Goal: Navigation & Orientation: Find specific page/section

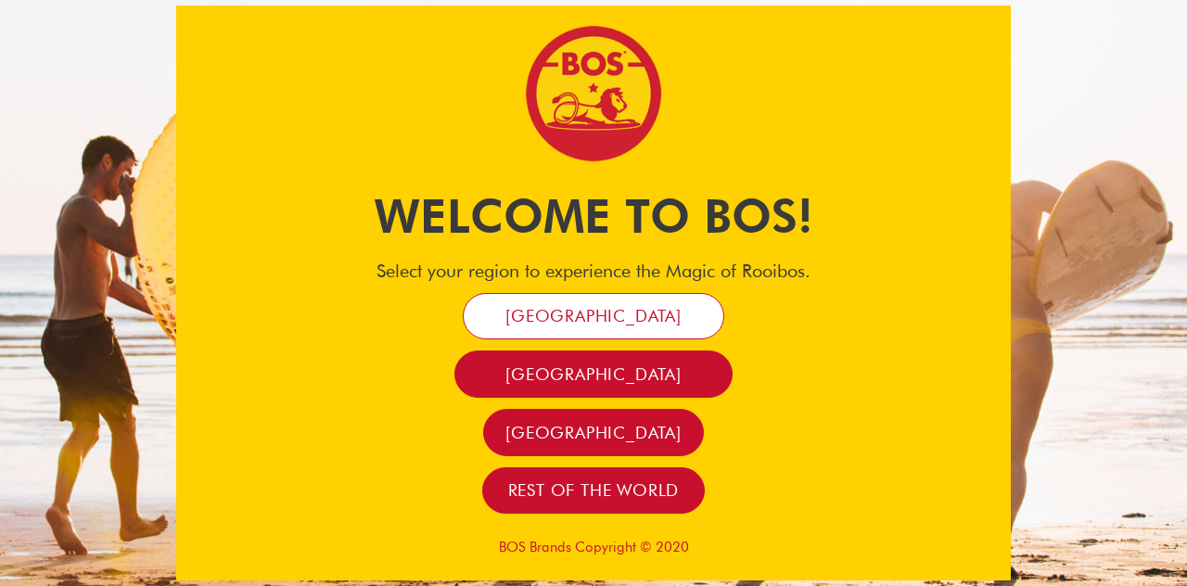
drag, startPoint x: 0, startPoint y: 0, endPoint x: 592, endPoint y: 320, distance: 672.8
click at [592, 320] on span "[GEOGRAPHIC_DATA]" at bounding box center [594, 315] width 176 height 21
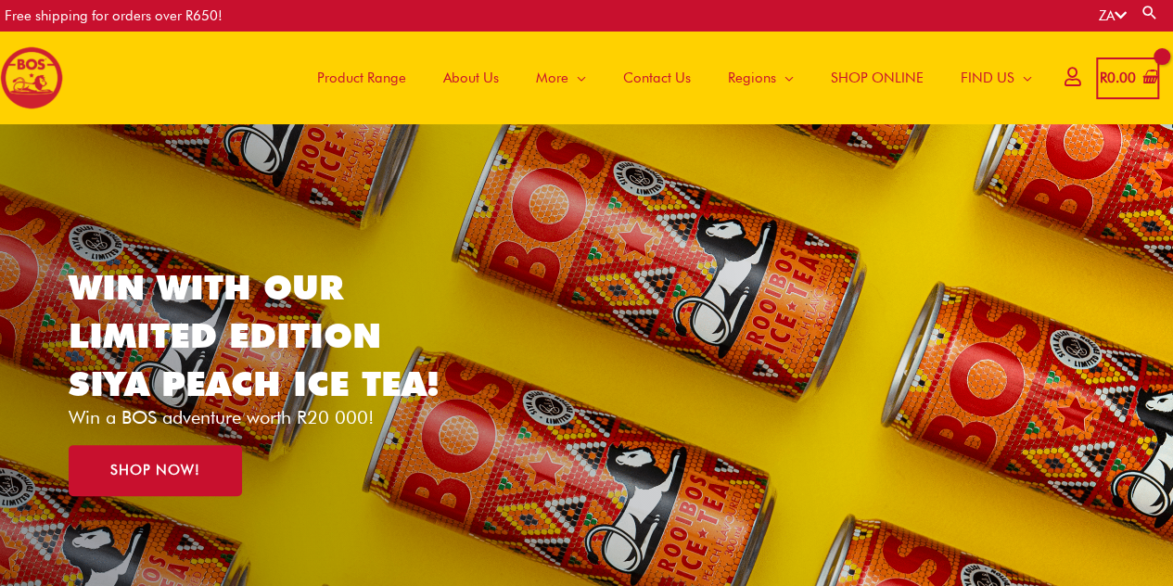
click at [457, 81] on span "About Us" at bounding box center [471, 78] width 56 height 56
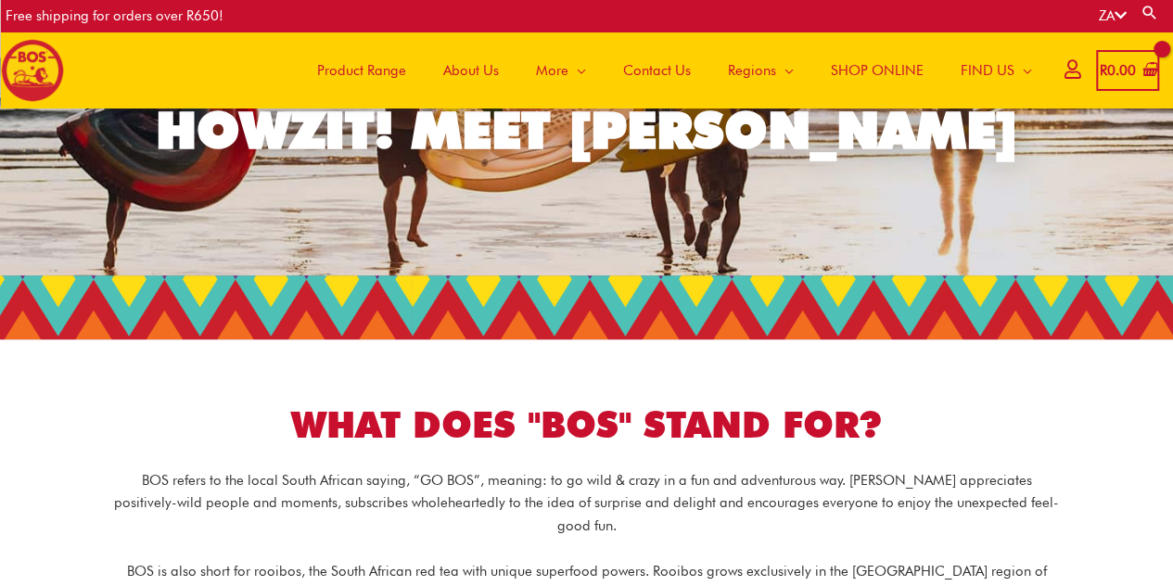
scroll to position [100, 0]
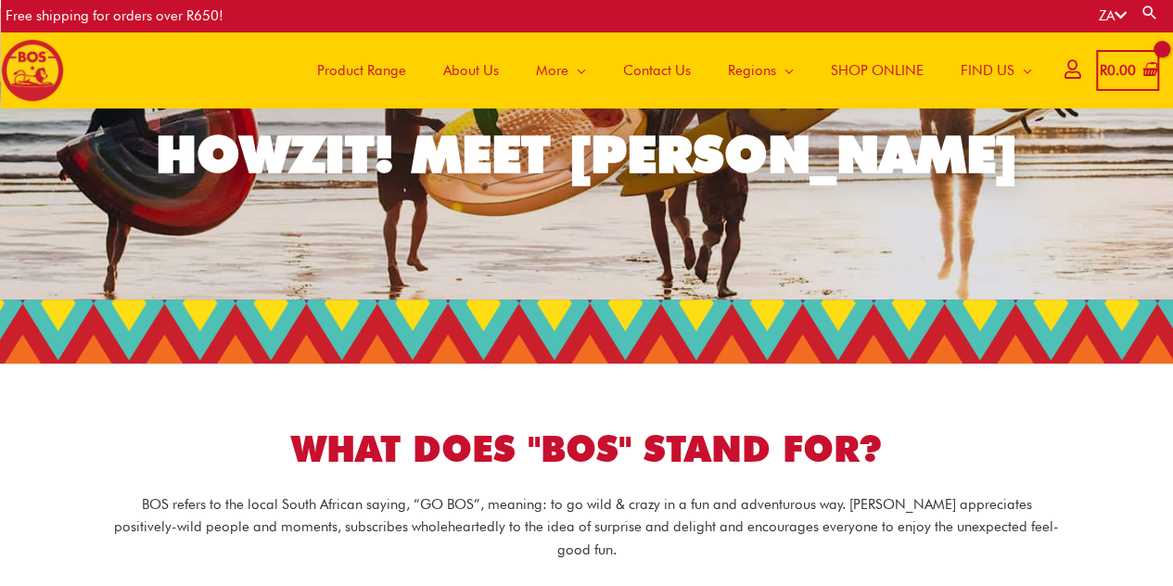
click at [352, 71] on span "Product Range" at bounding box center [361, 71] width 89 height 56
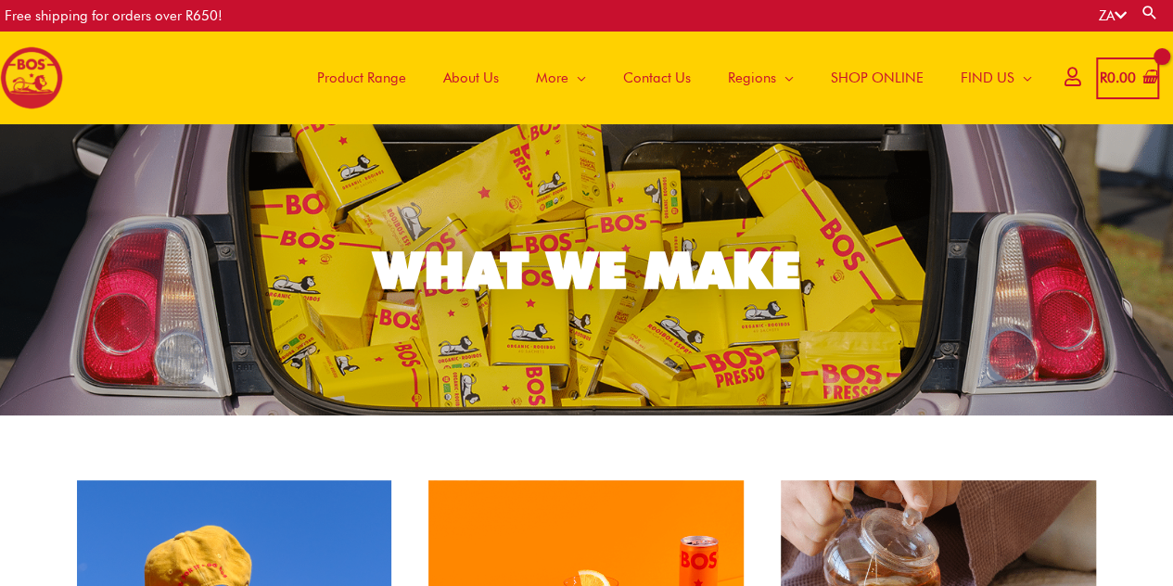
click at [456, 83] on span "About Us" at bounding box center [471, 78] width 56 height 56
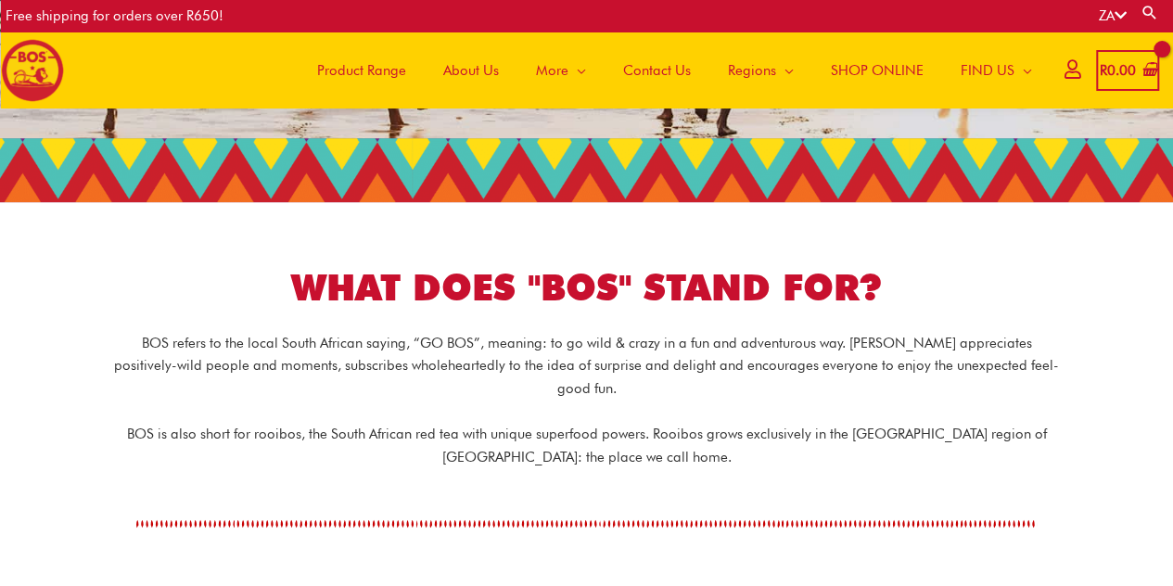
scroll to position [254, 0]
